Goal: Navigation & Orientation: Find specific page/section

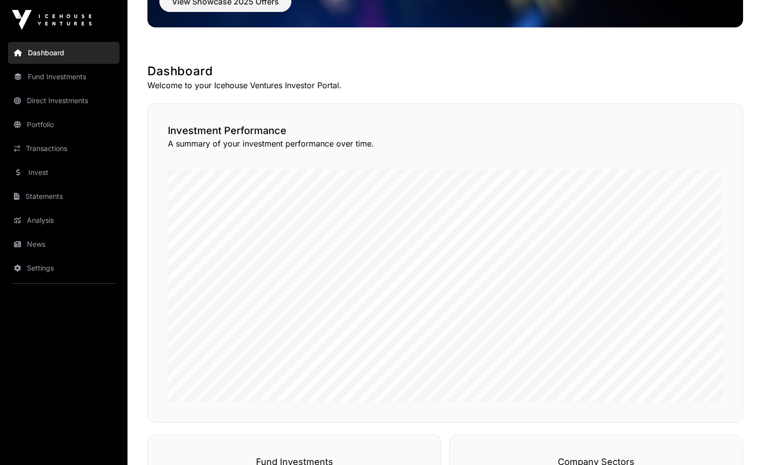
scroll to position [143, 0]
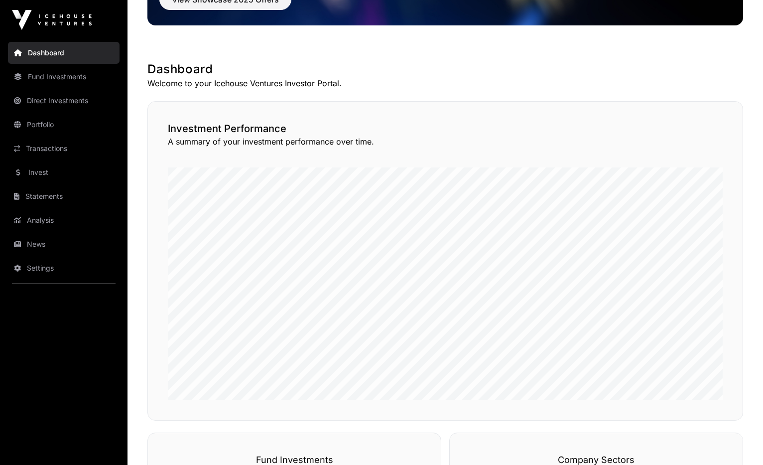
click at [43, 53] on link "Dashboard" at bounding box center [64, 53] width 112 height 22
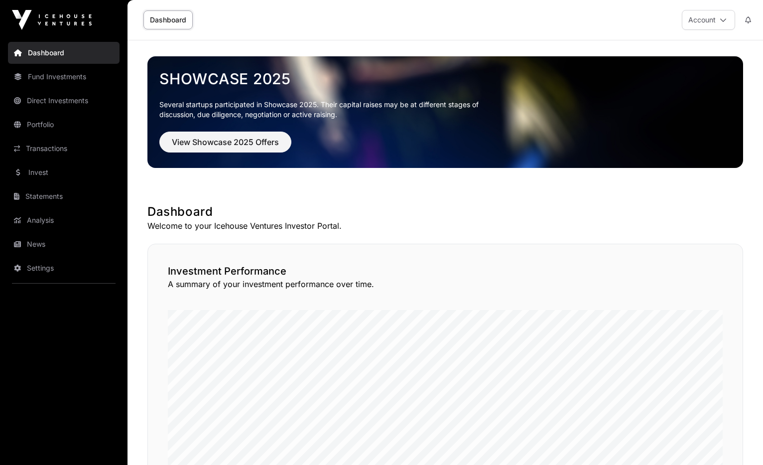
click at [709, 21] on button "Account" at bounding box center [708, 20] width 53 height 20
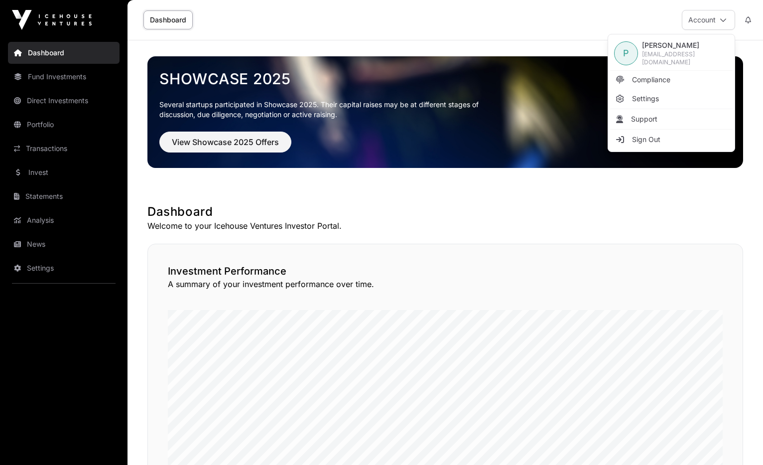
click at [708, 21] on button "Account" at bounding box center [708, 20] width 53 height 20
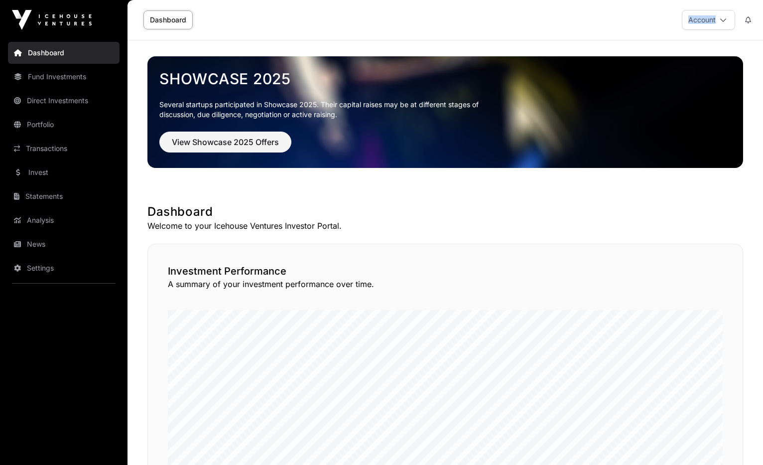
drag, startPoint x: 270, startPoint y: 35, endPoint x: 826, endPoint y: 4, distance: 557.5
